Goal: Transaction & Acquisition: Purchase product/service

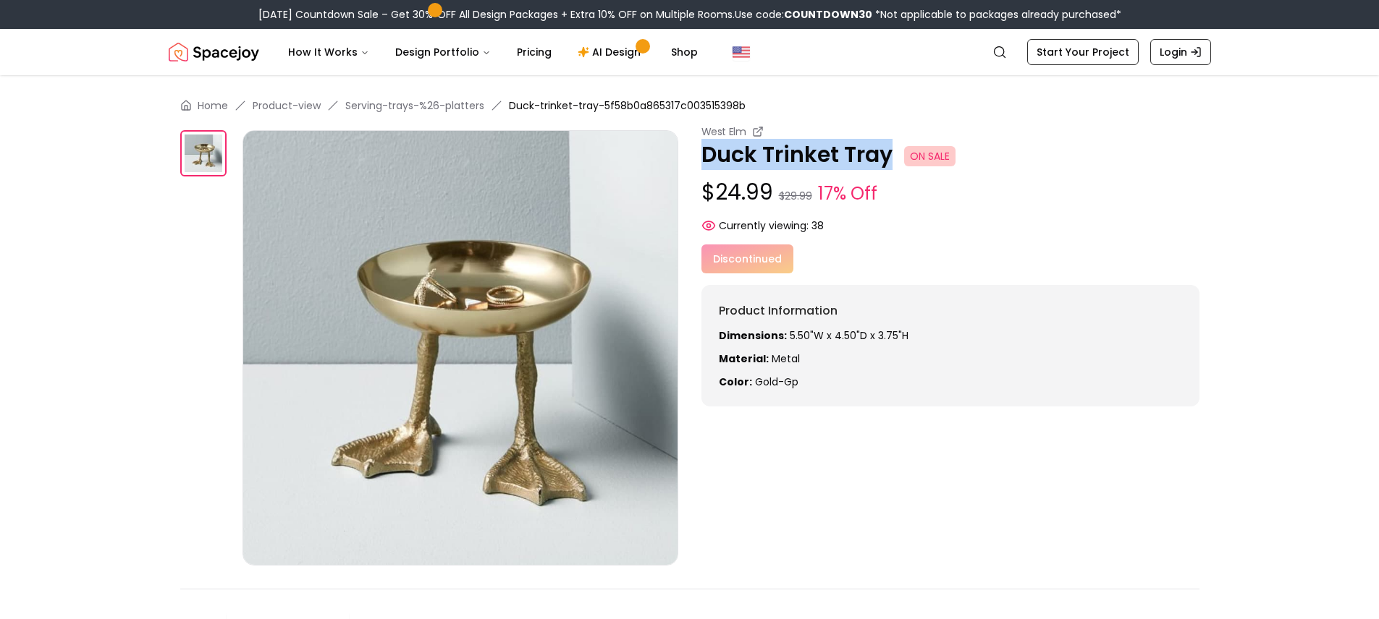
drag, startPoint x: 704, startPoint y: 151, endPoint x: 887, endPoint y: 160, distance: 182.6
click at [887, 160] on p "Duck Trinket Tray ON SALE" at bounding box center [950, 155] width 498 height 26
click at [452, 286] on img at bounding box center [460, 348] width 436 height 436
click at [177, 161] on div "Home Product-view Serving-trays-%26-platters Duck-trinket-tray-5f58b0a865317c00…" at bounding box center [690, 387] width 1112 height 625
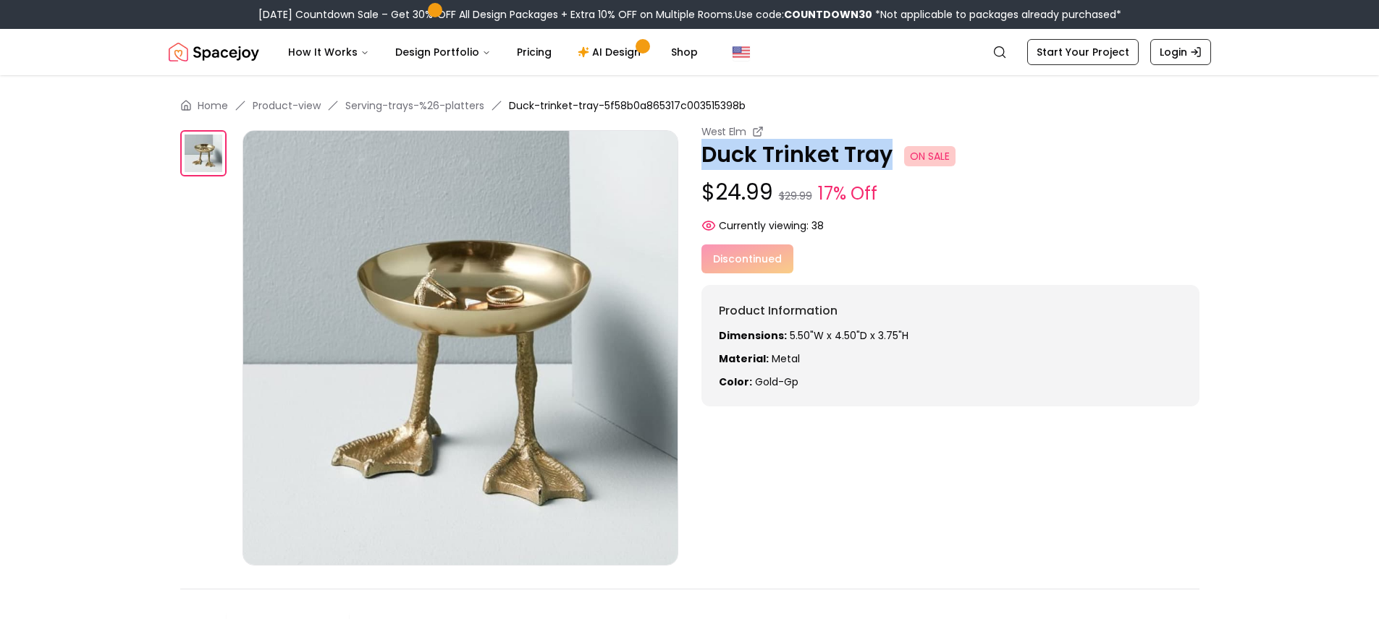
click at [137, 213] on div "Home Product-view Serving-trays-%26-platters Duck-trinket-tray-5f58b0a865317c00…" at bounding box center [690, 387] width 1112 height 625
